Goal: Obtain resource: Obtain resource

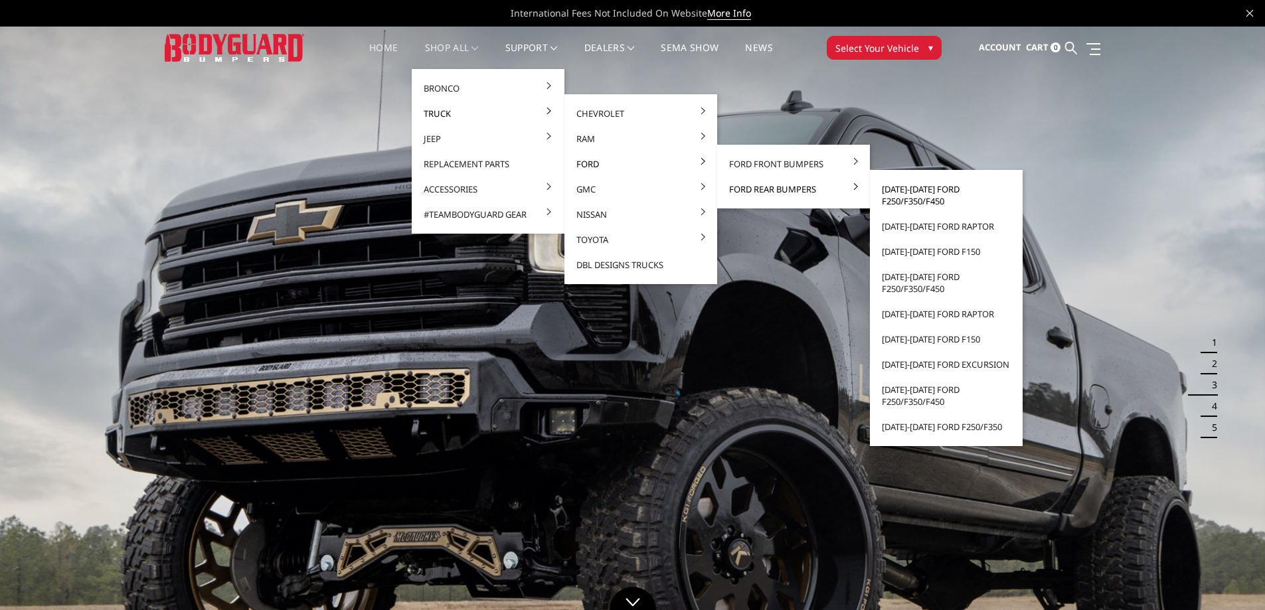
click at [929, 201] on link "[DATE]-[DATE] Ford F250/F350/F450" at bounding box center [946, 195] width 142 height 37
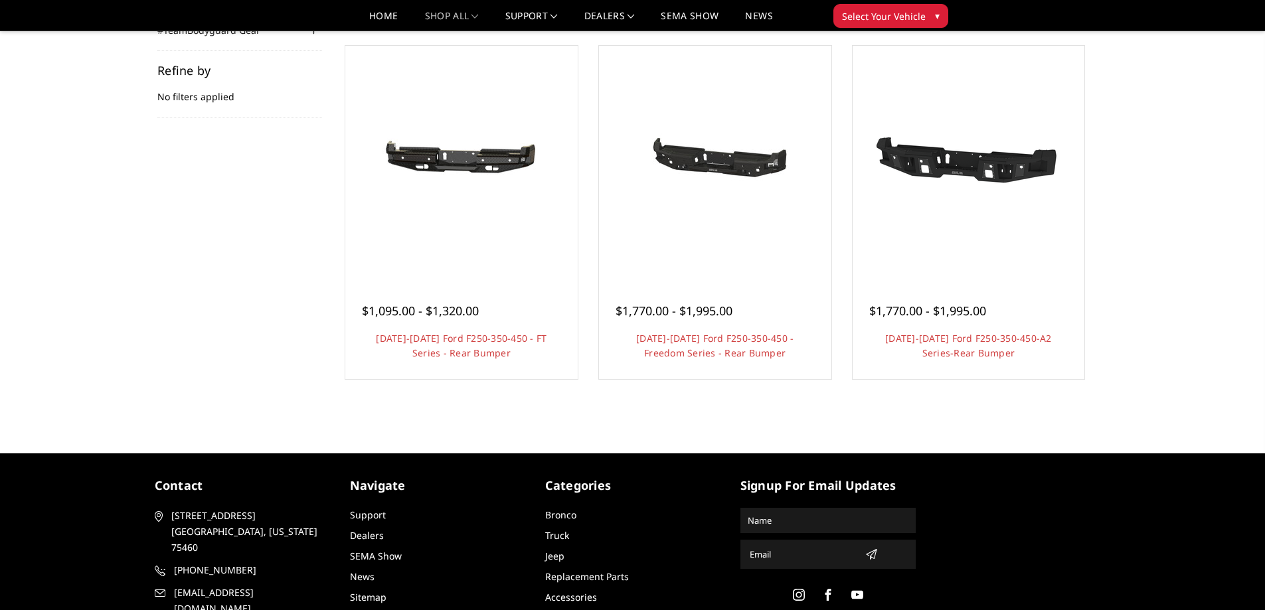
scroll to position [199, 0]
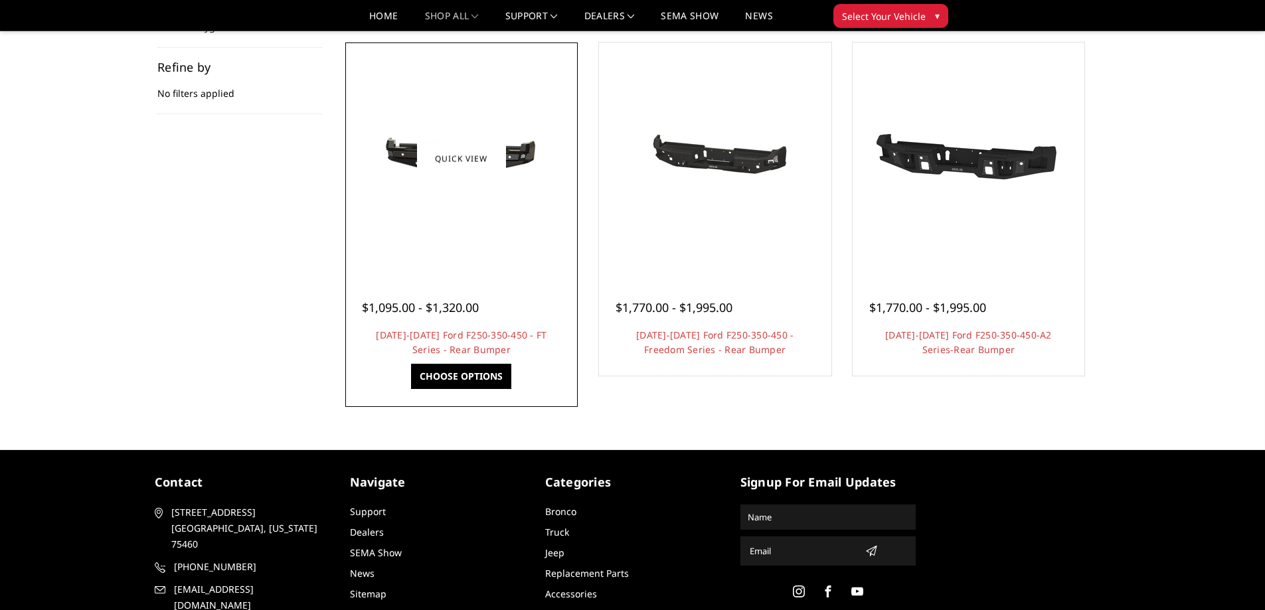
click at [465, 178] on img at bounding box center [461, 158] width 212 height 101
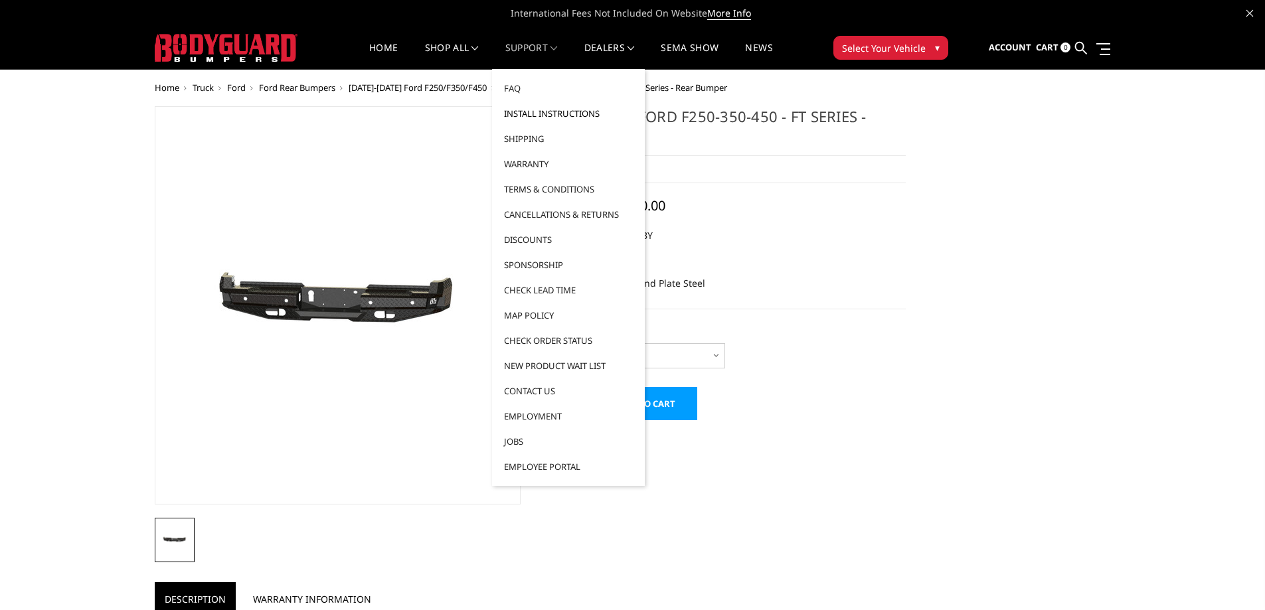
click at [548, 112] on link "Install Instructions" at bounding box center [568, 113] width 142 height 25
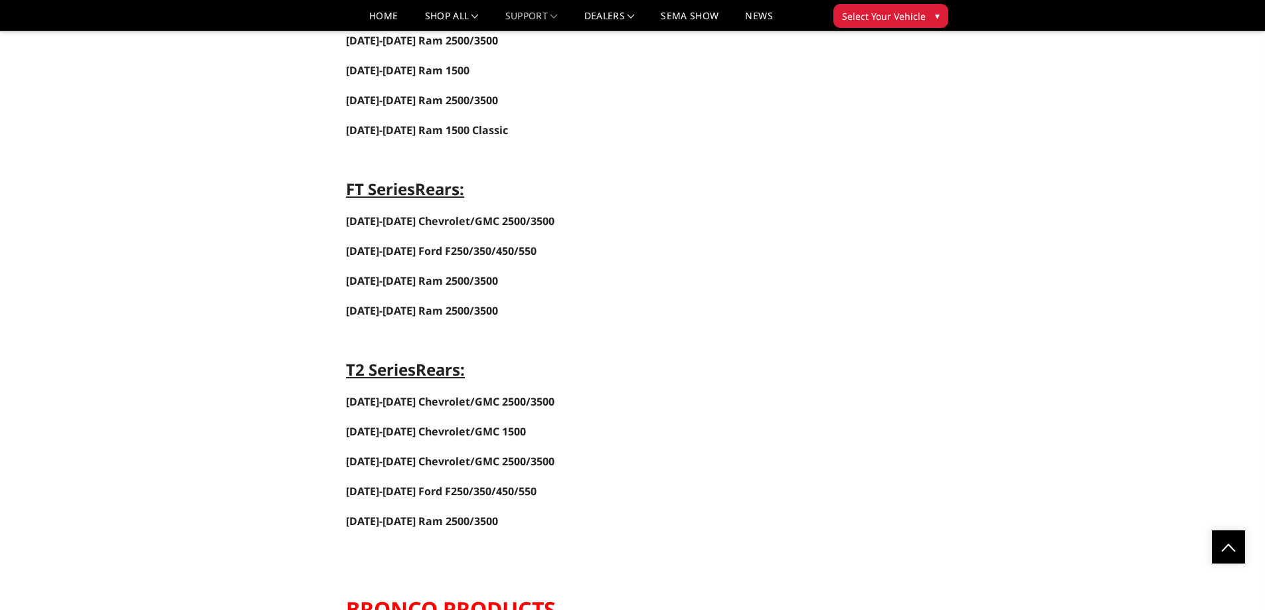
scroll to position [2656, 0]
click at [493, 249] on span "2017-2025 Ford F250/350/450/550" at bounding box center [441, 250] width 191 height 15
